Goal: Transaction & Acquisition: Purchase product/service

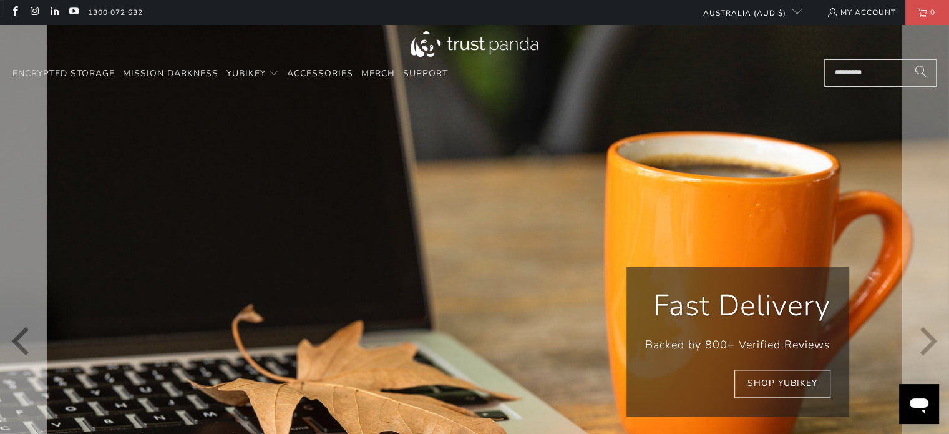
click at [12, 326] on icon "Previous" at bounding box center [23, 340] width 29 height 379
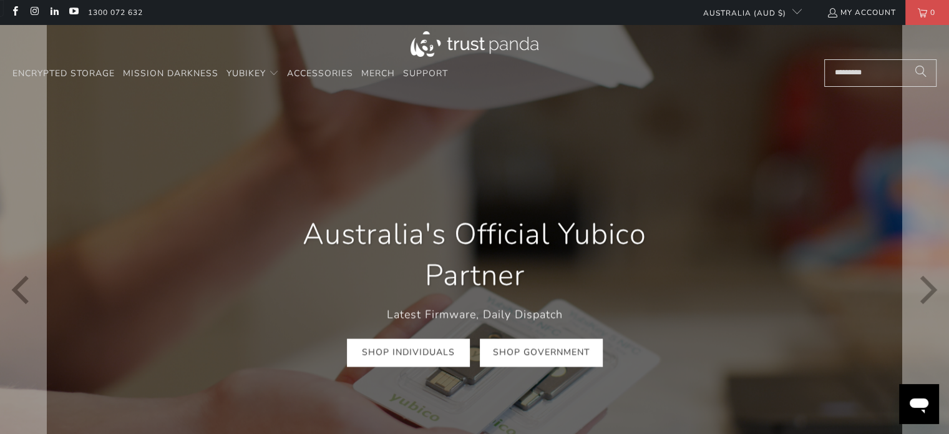
click at [518, 354] on link "Shop Government" at bounding box center [541, 353] width 123 height 28
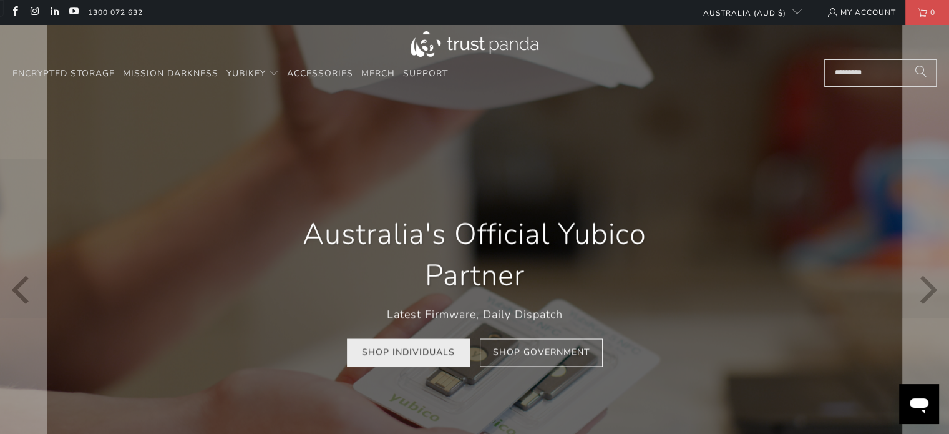
click at [429, 354] on link "Shop Individuals" at bounding box center [408, 353] width 123 height 28
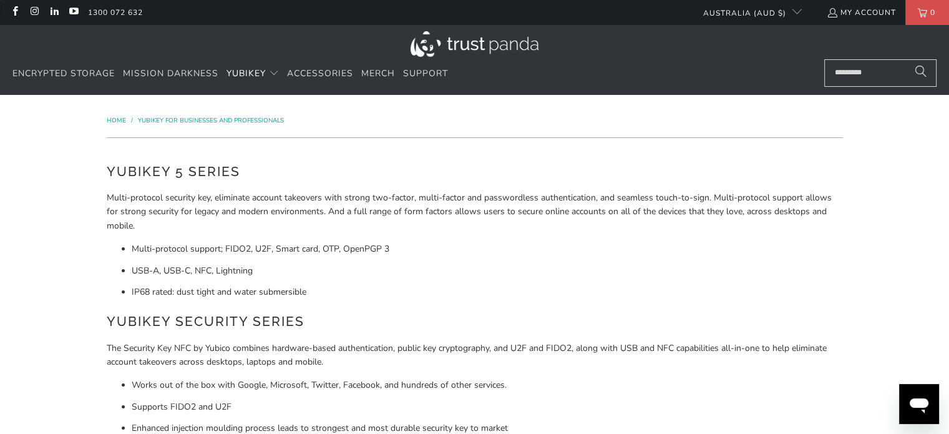
drag, startPoint x: 958, startPoint y: 72, endPoint x: 958, endPoint y: 31, distance: 41.8
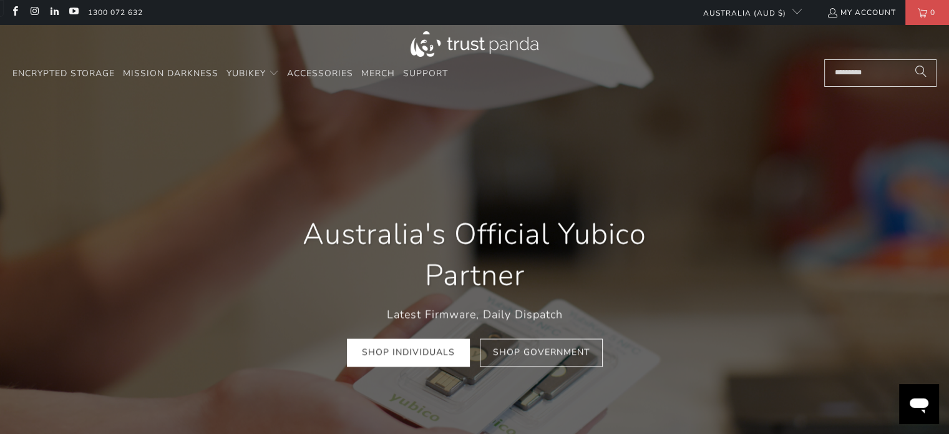
scroll to position [0, 143]
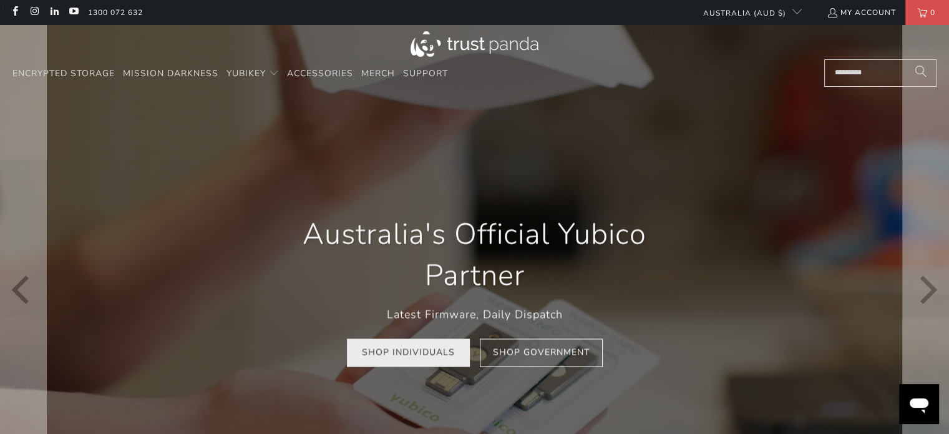
click at [411, 356] on link "Shop Individuals" at bounding box center [408, 353] width 123 height 28
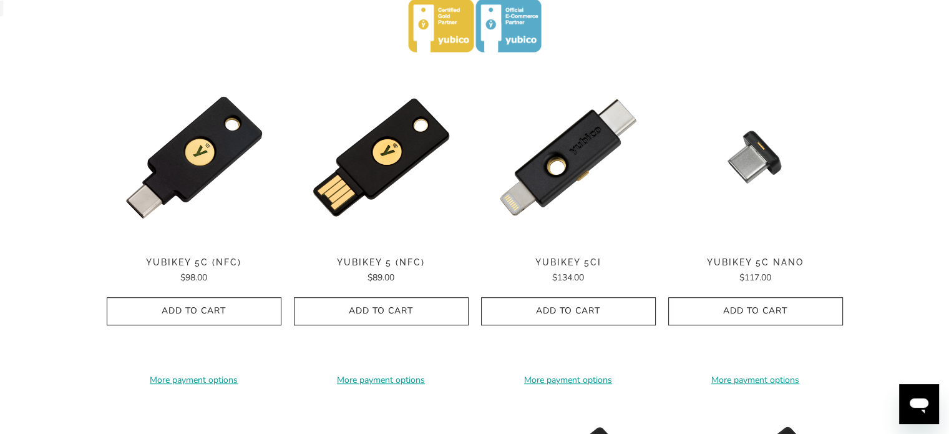
scroll to position [624, 0]
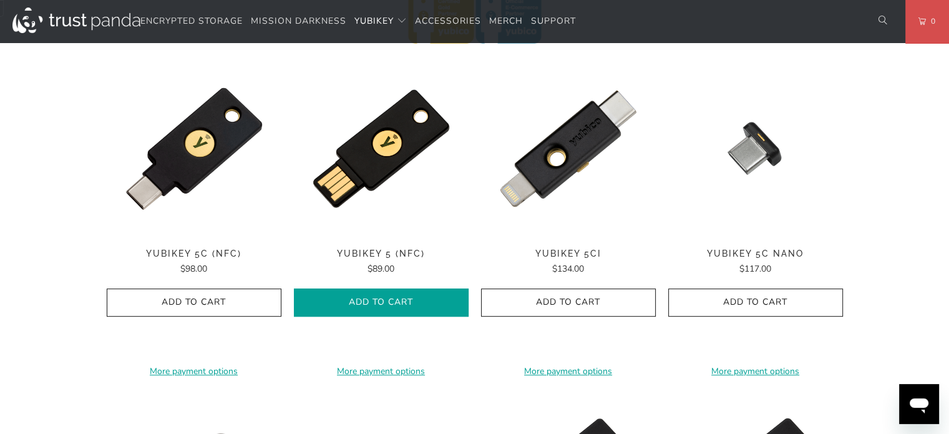
click at [368, 304] on span "Add to Cart" at bounding box center [381, 302] width 148 height 11
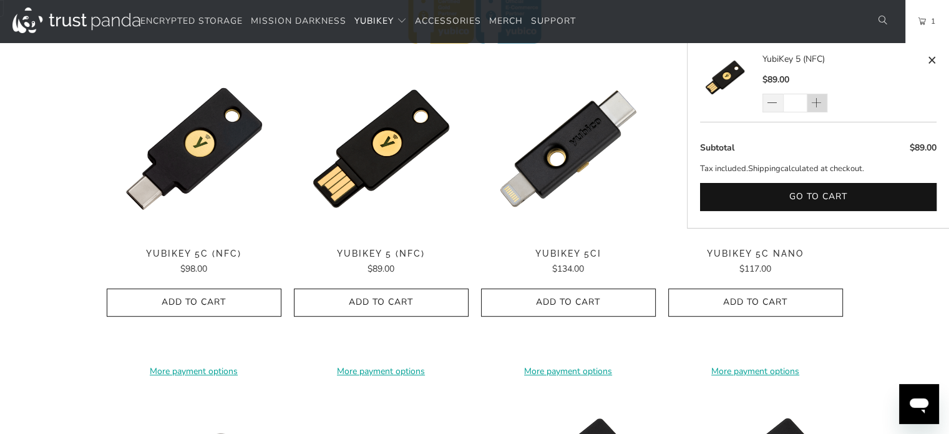
click at [813, 105] on span at bounding box center [816, 103] width 12 height 12
type input "*"
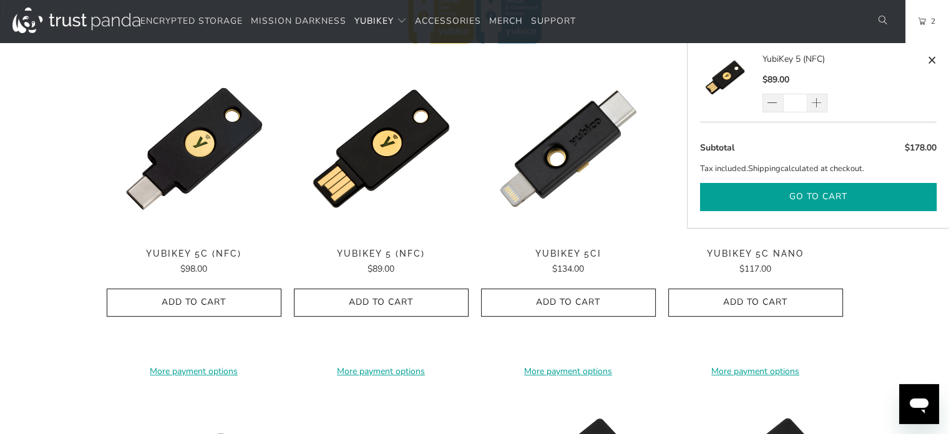
click at [828, 193] on button "Go to cart" at bounding box center [818, 197] width 236 height 28
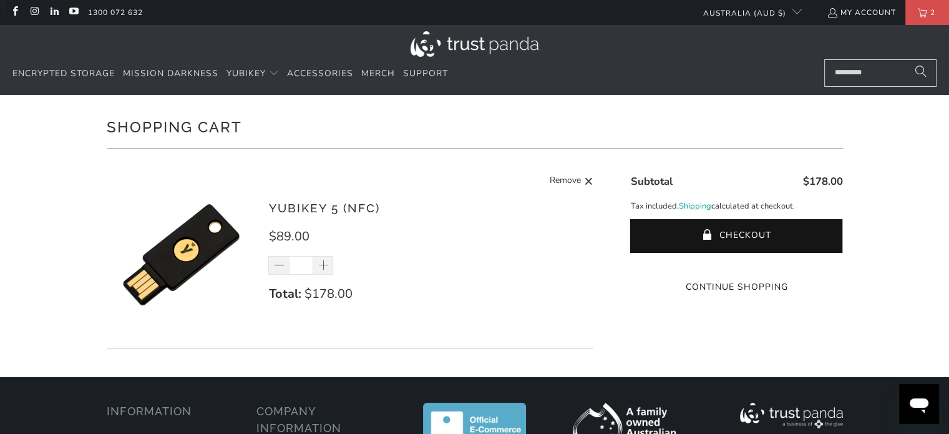
click at [779, 268] on div at bounding box center [736, 268] width 212 height 0
click at [563, 182] on span "Remove" at bounding box center [565, 181] width 31 height 16
type input "*"
